Goal: Check status: Check status

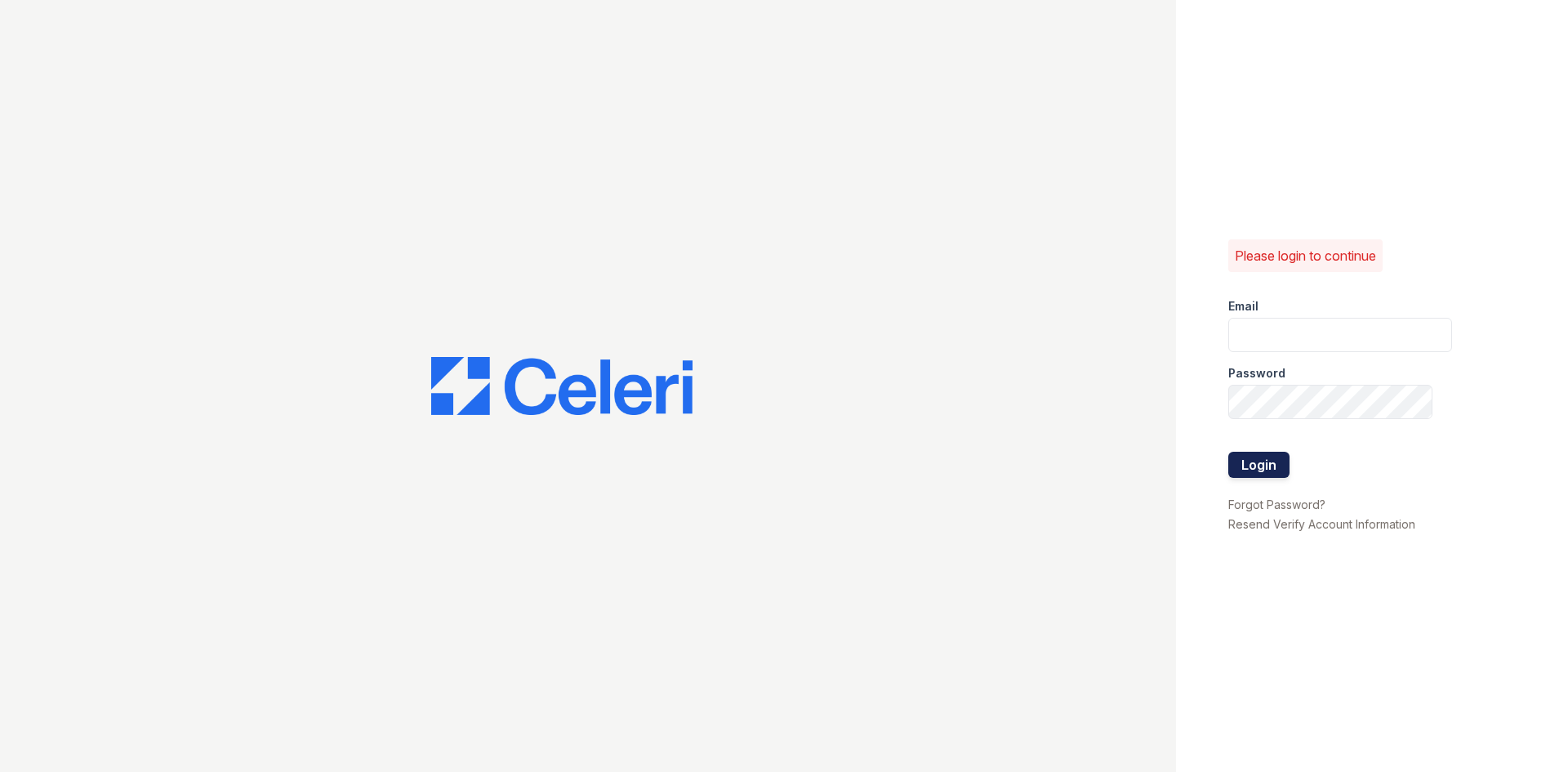
type input "[EMAIL_ADDRESS][DOMAIN_NAME]"
click at [1249, 456] on button "Login" at bounding box center [1258, 464] width 62 height 26
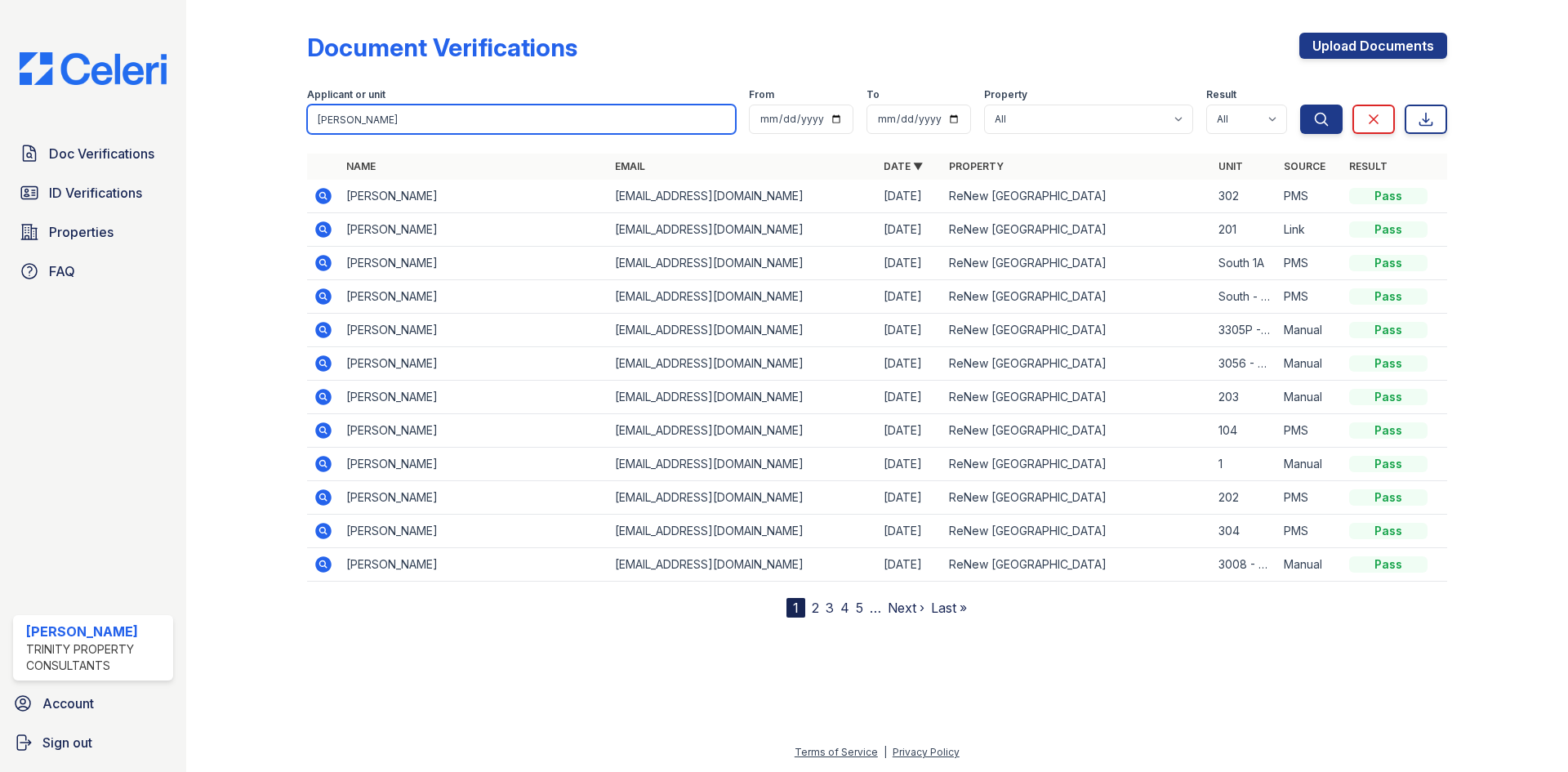
click at [499, 118] on input "henry" at bounding box center [521, 119] width 429 height 30
click at [1300, 105] on button "Search" at bounding box center [1321, 119] width 42 height 30
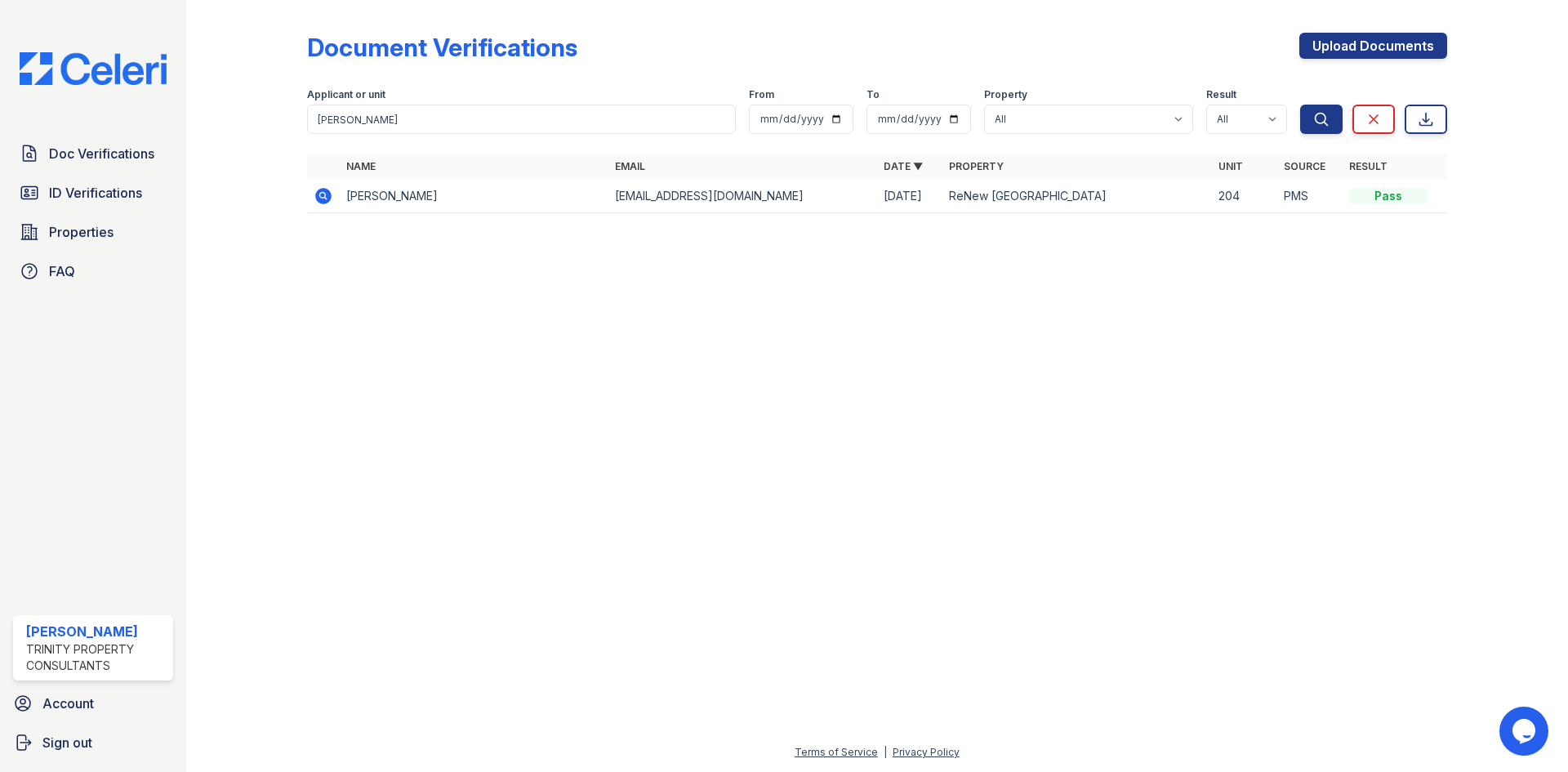
click at [579, 454] on div at bounding box center [877, 499] width 1330 height 486
